Goal: Information Seeking & Learning: Learn about a topic

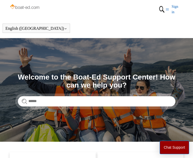
click at [28, 99] on form at bounding box center [97, 101] width 158 height 10
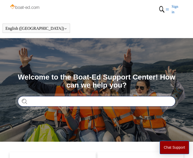
click at [48, 101] on input "Search" at bounding box center [97, 101] width 158 height 10
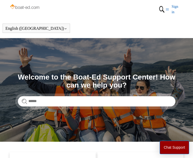
click at [166, 10] on icon "Toggle navigation menu" at bounding box center [167, 9] width 3 height 3
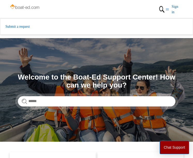
click at [160, 9] on img at bounding box center [162, 9] width 8 height 11
click at [159, 14] on header "Submit a request Sign in" at bounding box center [96, 9] width 193 height 18
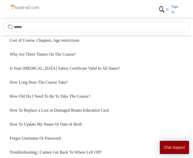
scroll to position [291, 0]
click at [62, 81] on link "How Long Does The Course Take?" at bounding box center [97, 82] width 174 height 14
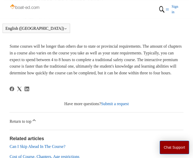
scroll to position [191, 0]
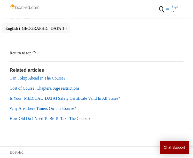
click at [36, 108] on link "Why Are There Timers On The Course?" at bounding box center [43, 108] width 66 height 4
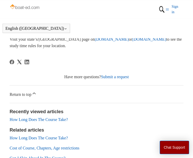
scroll to position [239, 0]
